Goal: Task Accomplishment & Management: Manage account settings

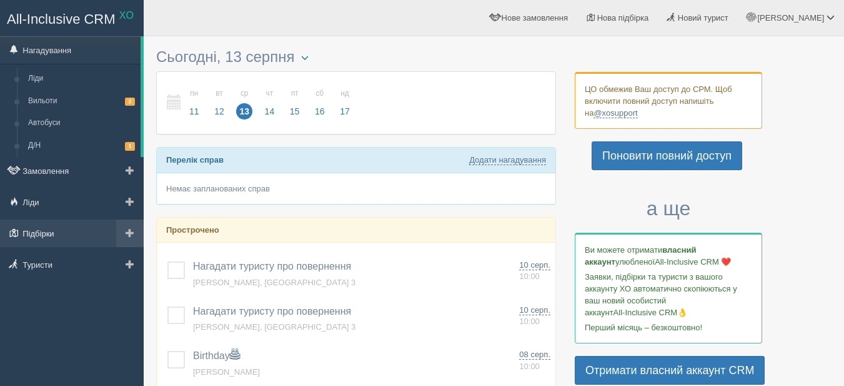
click at [44, 241] on link "Підбірки" at bounding box center [72, 232] width 144 height 27
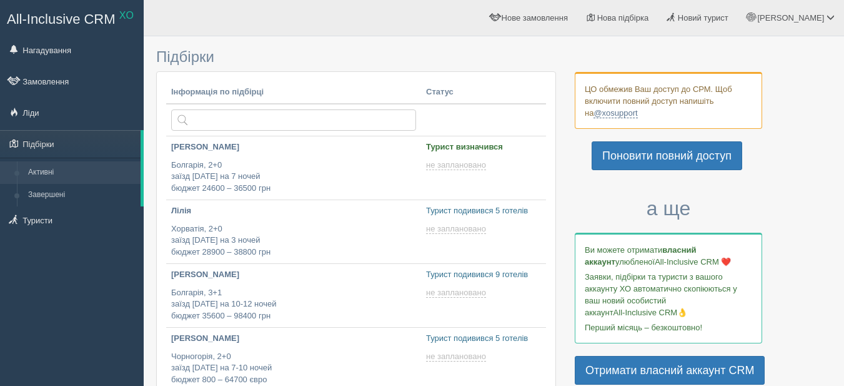
type input "2025-08-13 14:05"
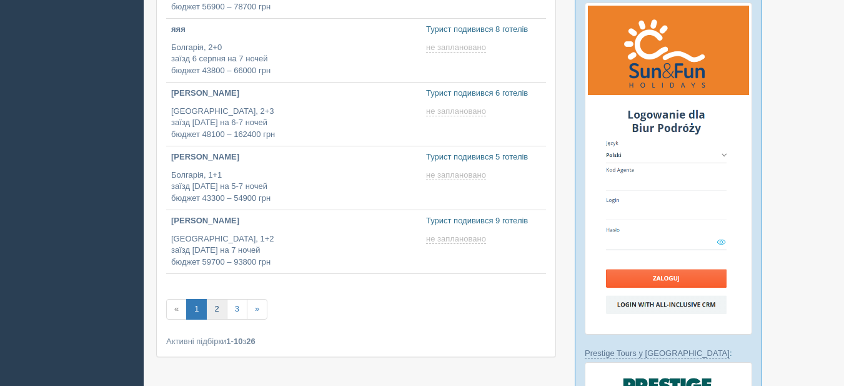
click at [216, 309] on link "2" at bounding box center [216, 309] width 21 height 21
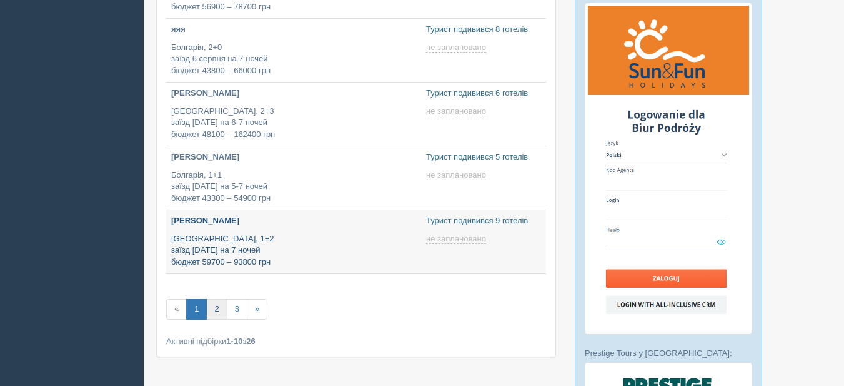
type input "2025-08-13 17:30"
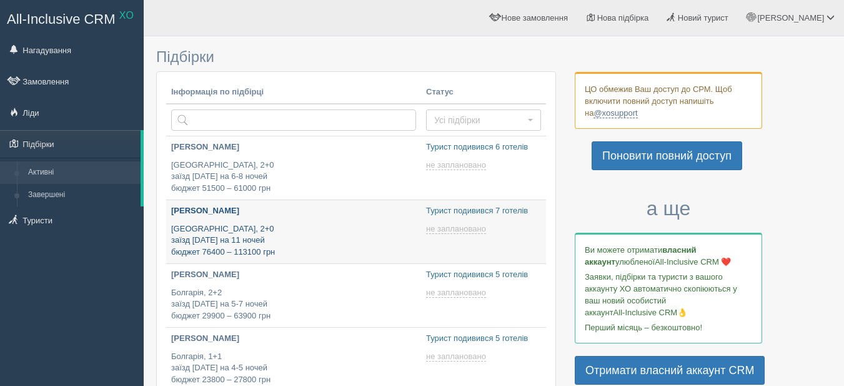
type input "2025-08-13 18:40"
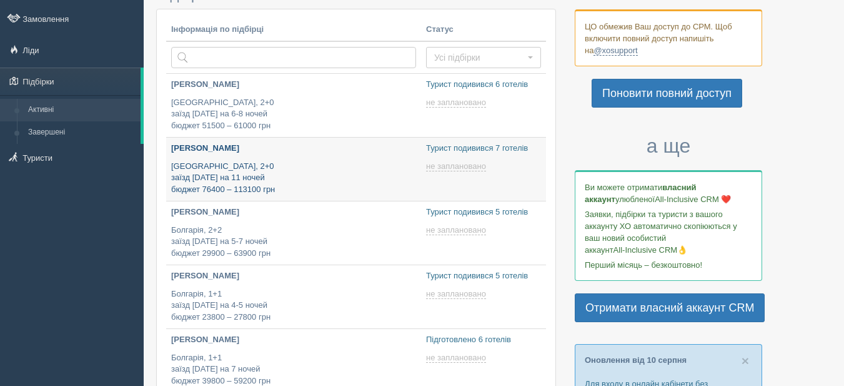
type input "2025-08-13 14:45"
type input "2025-08-13 12:15"
type input "2025-08-13 18:20"
type input "2025-08-13 20:15"
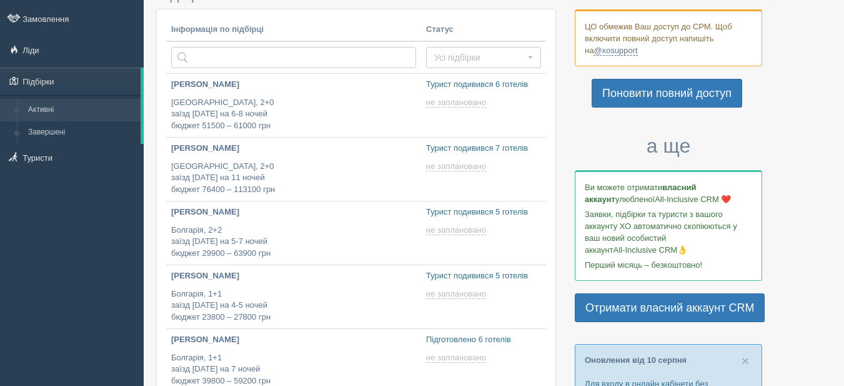
scroll to position [500, 0]
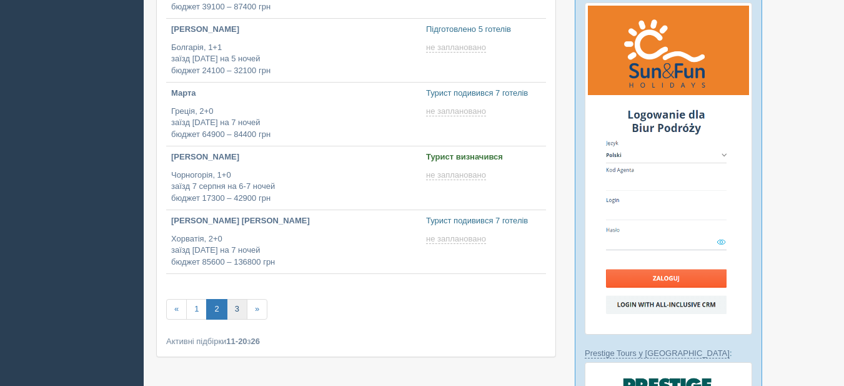
click at [237, 314] on link "3" at bounding box center [237, 309] width 21 height 21
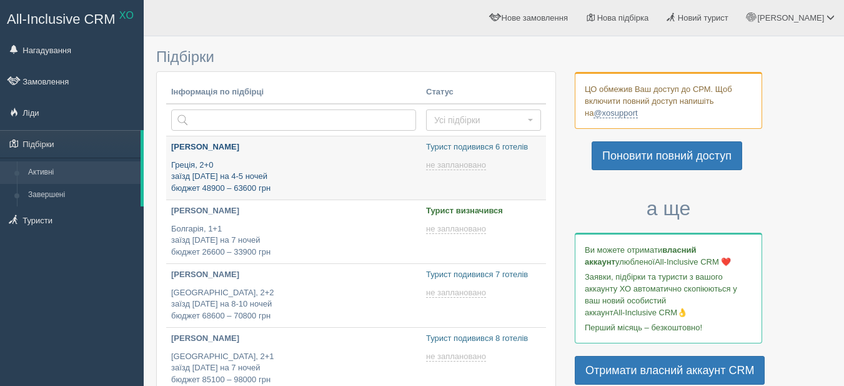
type input "2025-08-13 18:05"
click at [311, 165] on p "Греція, 2+0 заїзд 29 липня на 4-5 ночей бюджет 48900 – 63600 грн" at bounding box center [293, 176] width 245 height 35
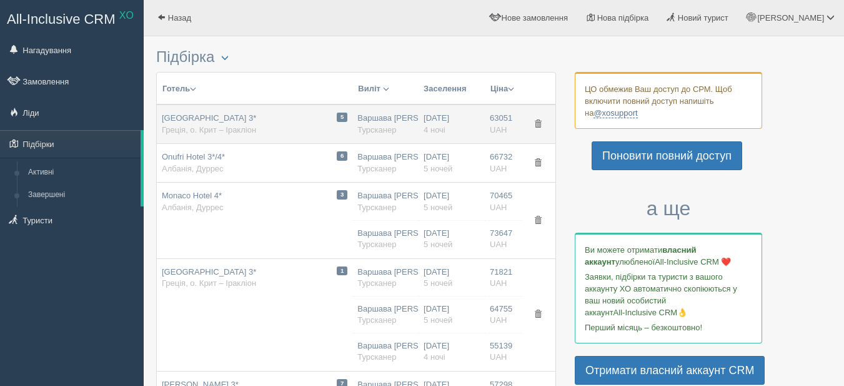
click at [282, 120] on div "5 [GEOGRAPHIC_DATA] 3* Греція, о. Крит – Іракліон" at bounding box center [255, 123] width 186 height 23
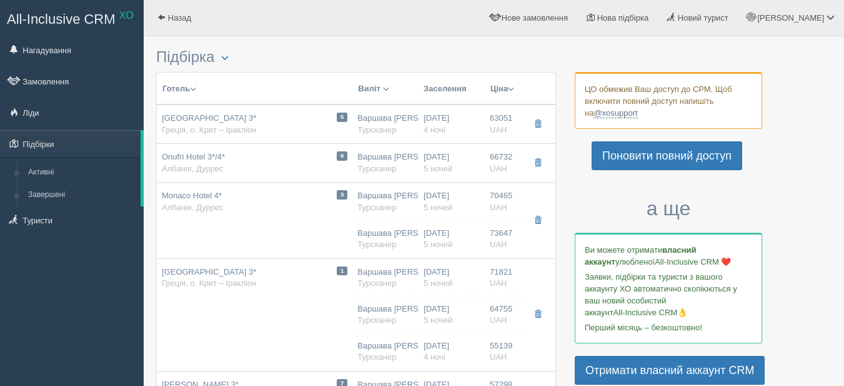
type input "[GEOGRAPHIC_DATA] 3*"
type input "[URL][DOMAIN_NAME]"
type input "Греція"
type input "о. Крит – Іракліон"
type input "63051.00"
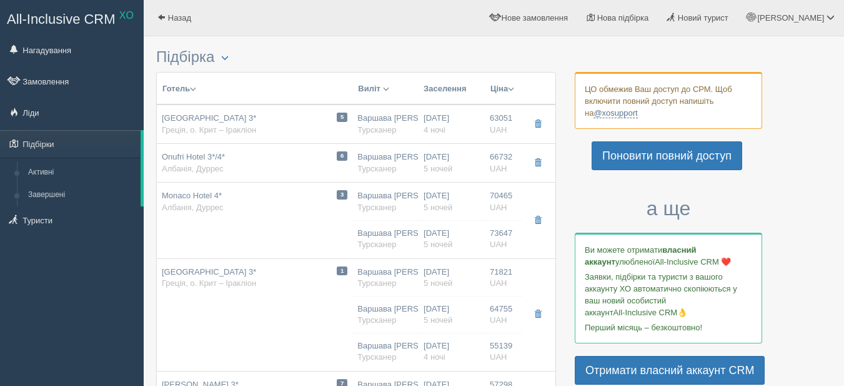
type input "59481.00"
type input "Варшава [PERSON_NAME]"
type input "[PERSON_NAME] HER"
type input "19:05"
type input "23:00"
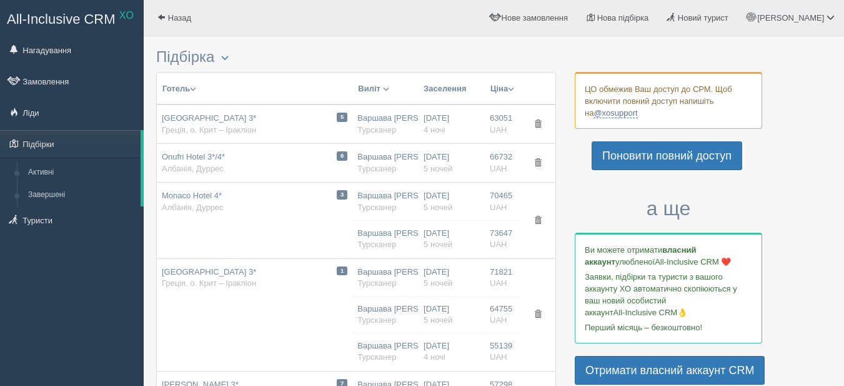
type input "LOT Polish Airlines"
type input "09:35"
type input "11:25"
type input "4"
type input "Double Room Balcony"
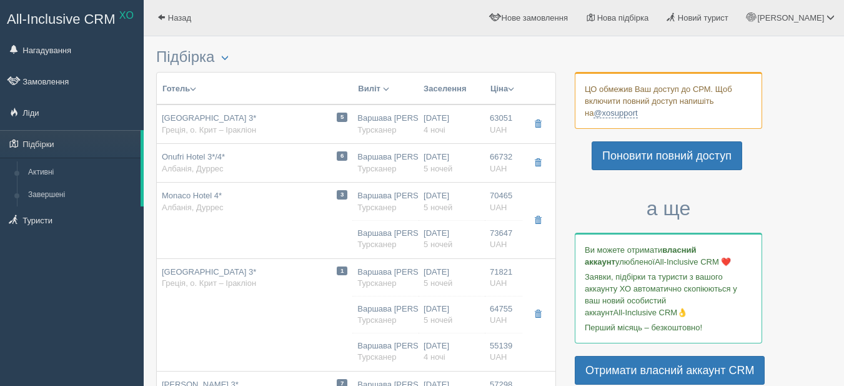
type input "HB"
type input "Турсканер"
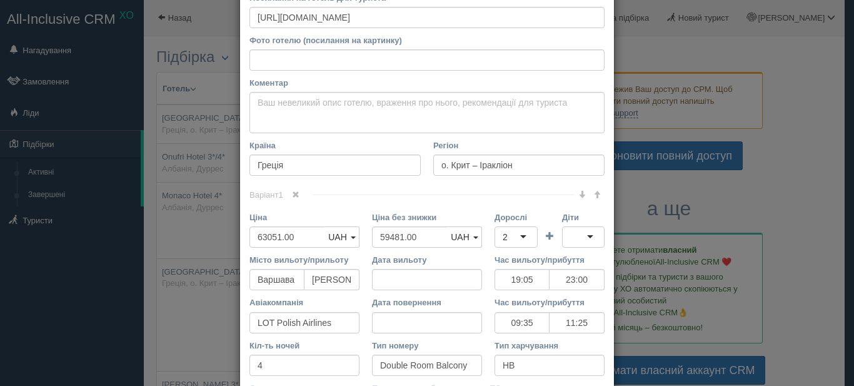
scroll to position [250, 0]
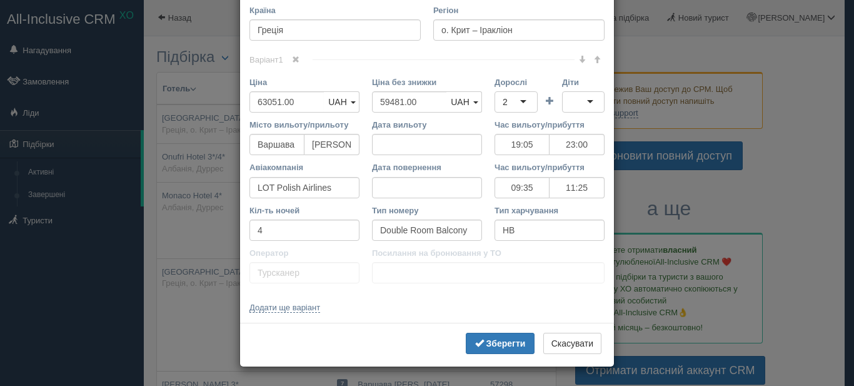
click at [84, 296] on div "× Редагувати тур Назва готелю [GEOGRAPHIC_DATA] 3* Посилання на готель для тури…" at bounding box center [427, 193] width 854 height 386
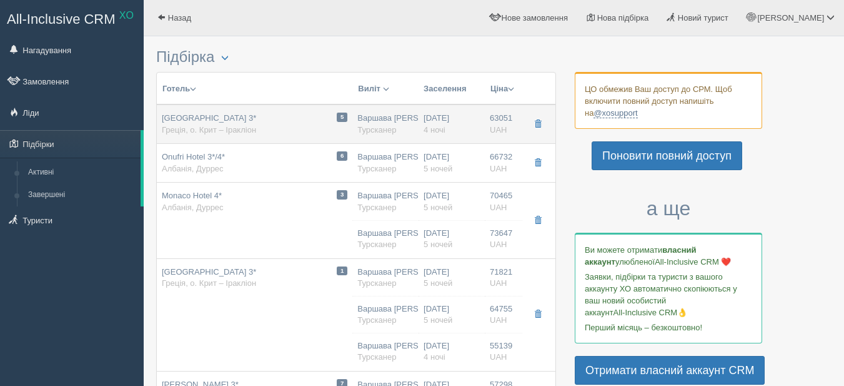
click at [396, 118] on div "Варшава [PERSON_NAME] [GEOGRAPHIC_DATA]" at bounding box center [385, 123] width 56 height 23
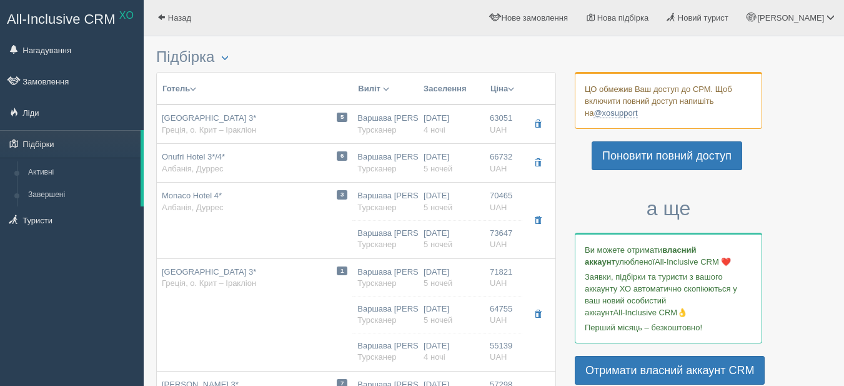
type input "19:05"
type input "23:00"
type input "09:35"
type input "11:25"
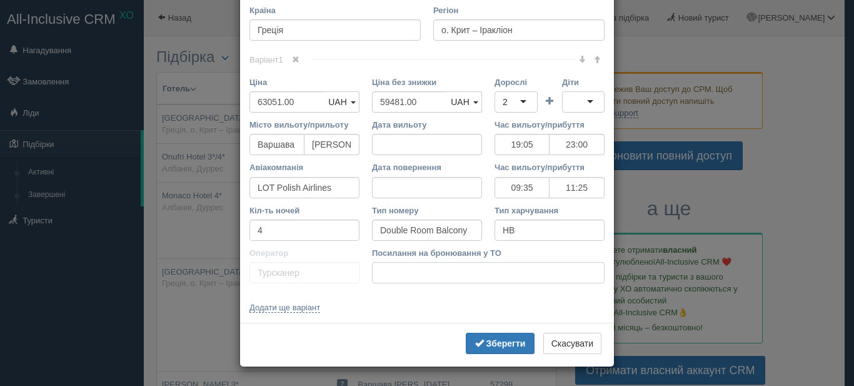
click at [412, 262] on input "Посилання на бронювання у ТО" at bounding box center [488, 272] width 232 height 21
click at [277, 277] on input "Турсканер" at bounding box center [304, 272] width 110 height 21
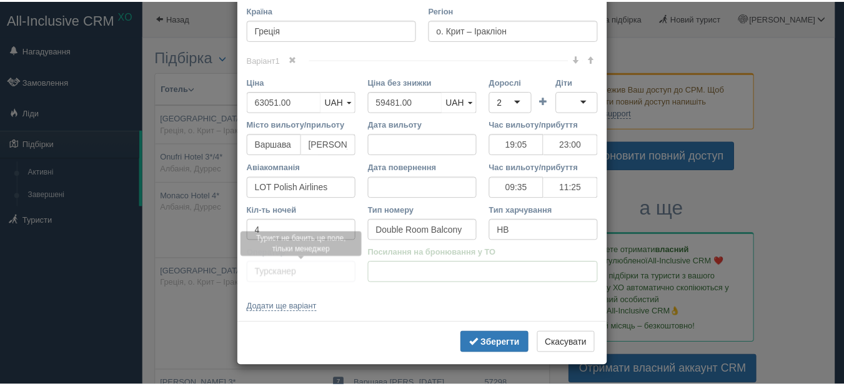
scroll to position [0, 0]
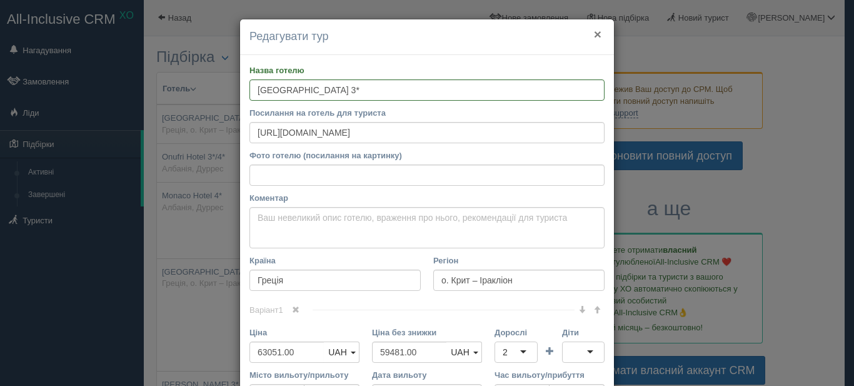
click at [595, 35] on button "×" at bounding box center [597, 33] width 7 height 13
